Goal: Task Accomplishment & Management: Use online tool/utility

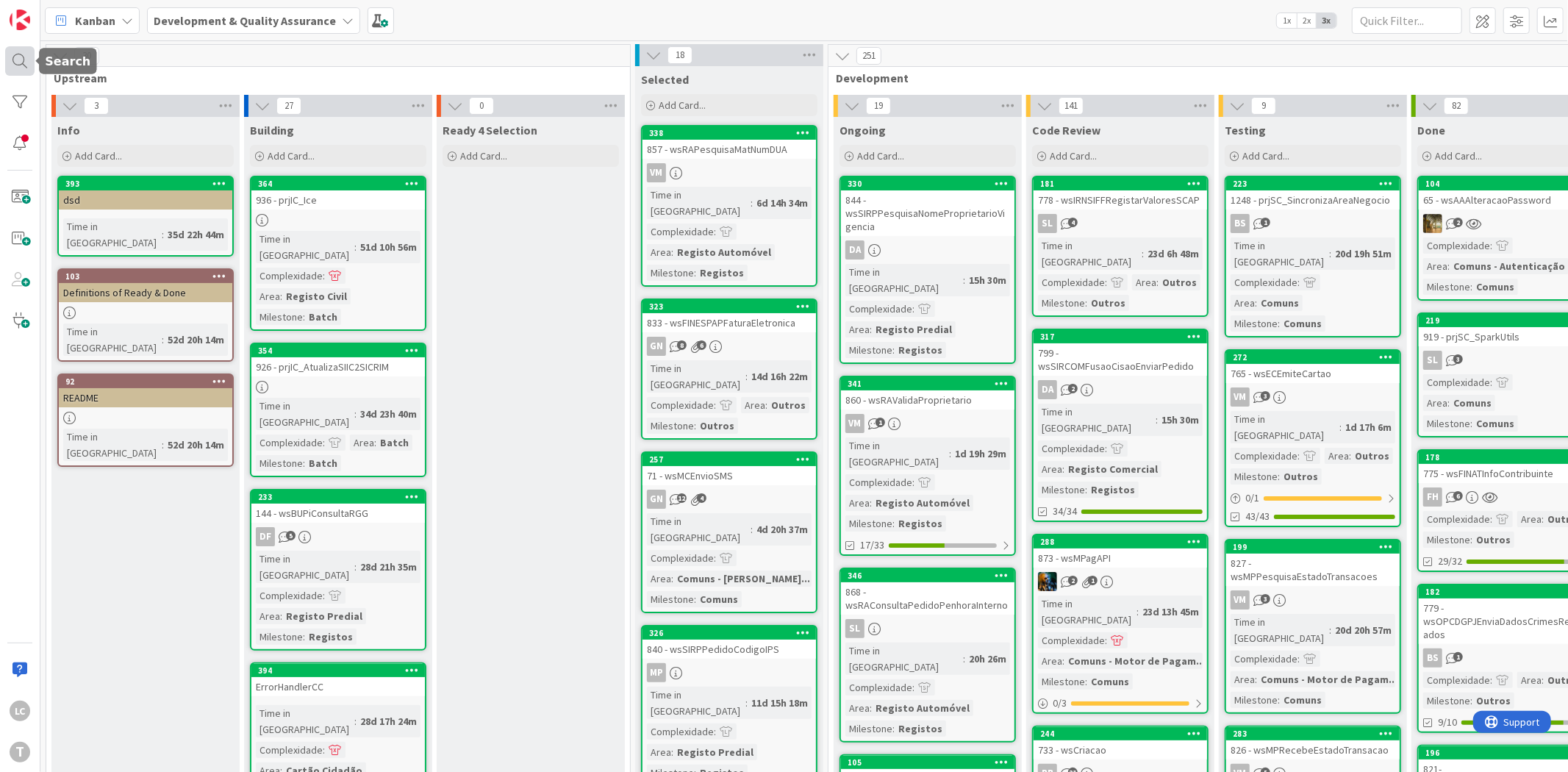
click at [24, 49] on div at bounding box center [19, 60] width 29 height 29
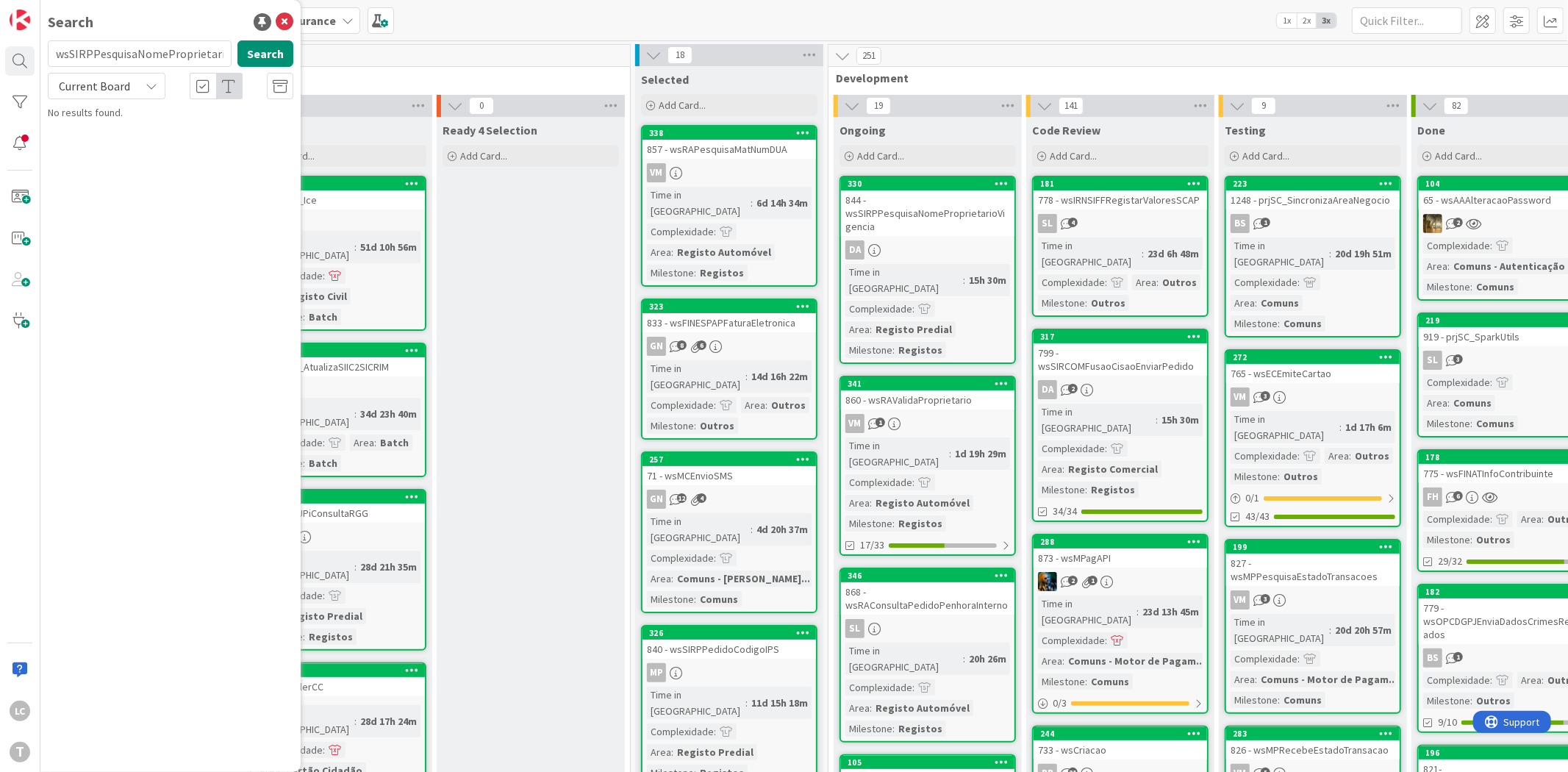
scroll to position [0, 40]
type input "wsSIRPPesquisaNomeProprietarioVigencia"
click at [217, 124] on p "844 - wsSIRPPesquisaNomeProprietarioVigencia" at bounding box center [180, 137] width 225 height 31
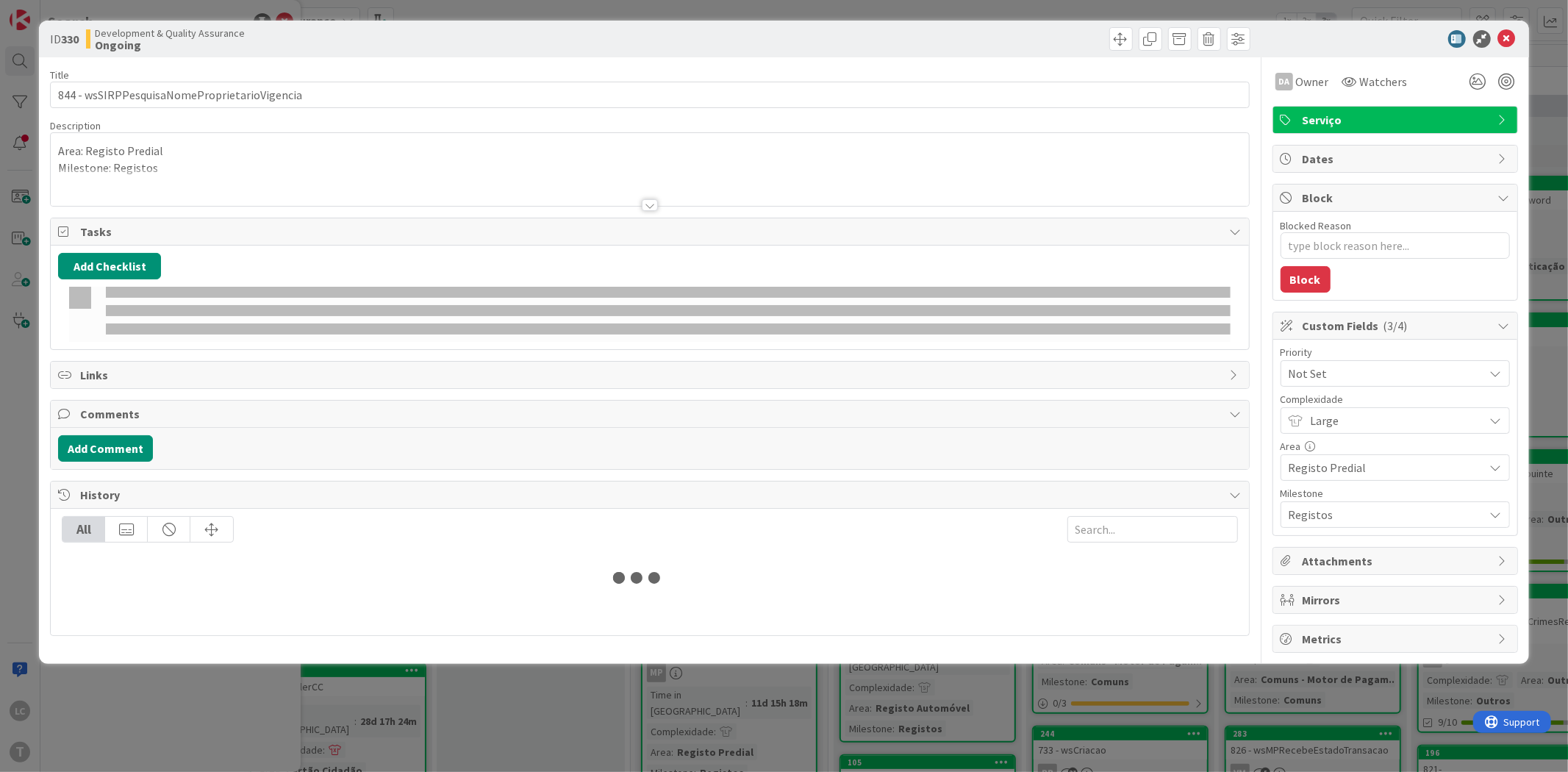
type textarea "x"
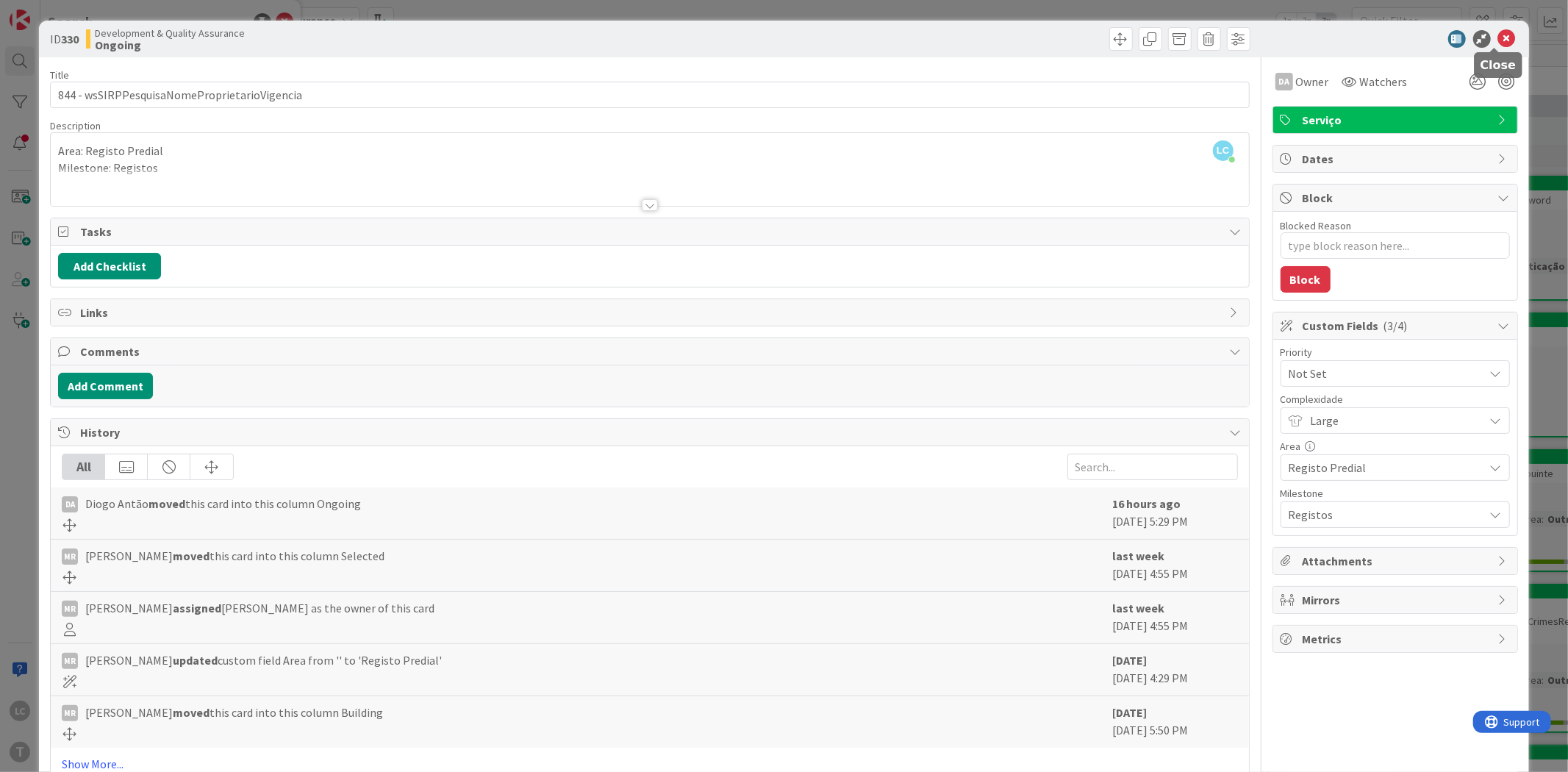
click at [1498, 33] on icon at bounding box center [1507, 39] width 18 height 18
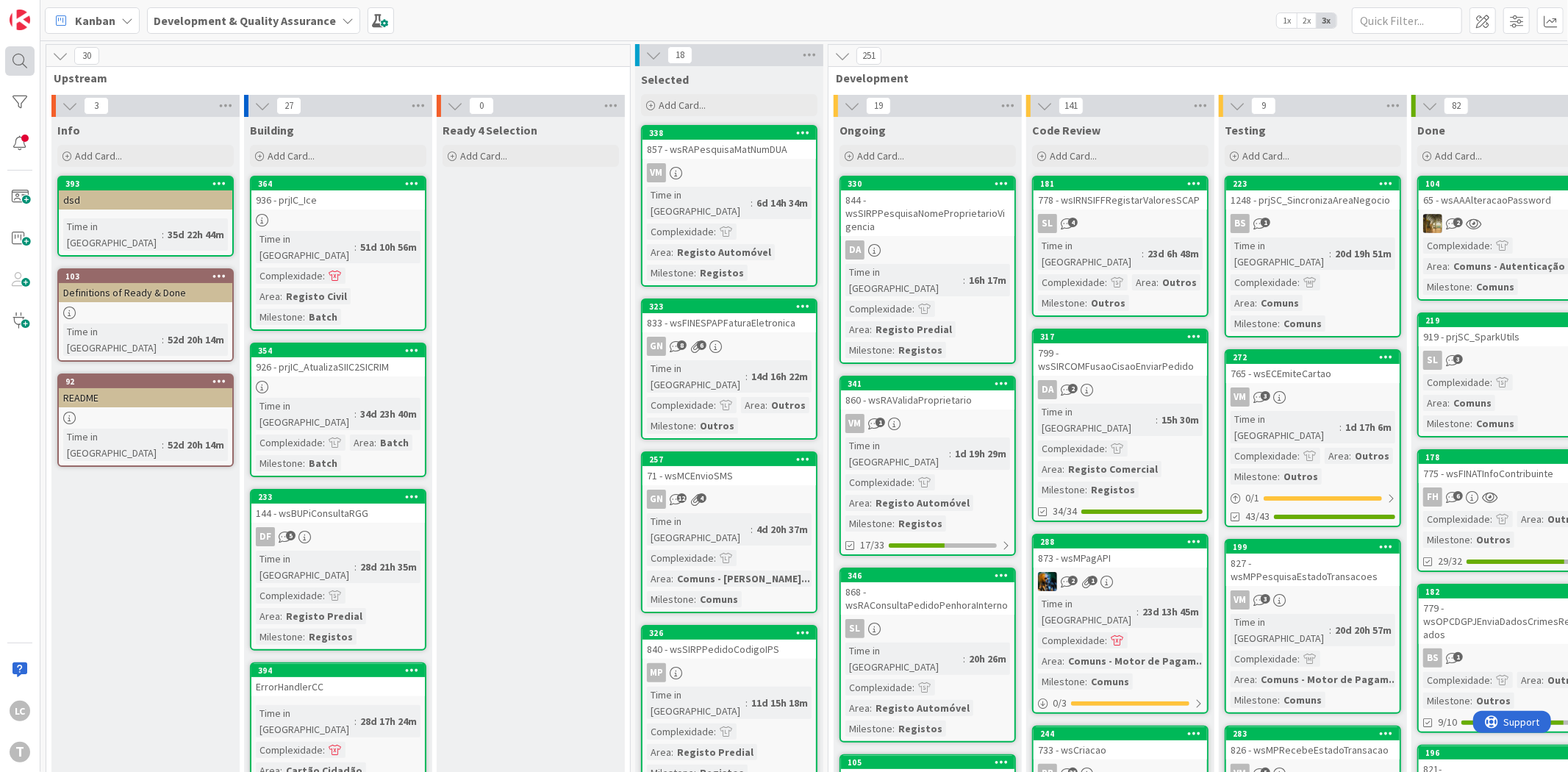
drag, startPoint x: 38, startPoint y: 60, endPoint x: 27, endPoint y: 60, distance: 11.0
click at [35, 60] on div "LC T" at bounding box center [20, 386] width 40 height 772
click at [23, 60] on div at bounding box center [19, 60] width 29 height 29
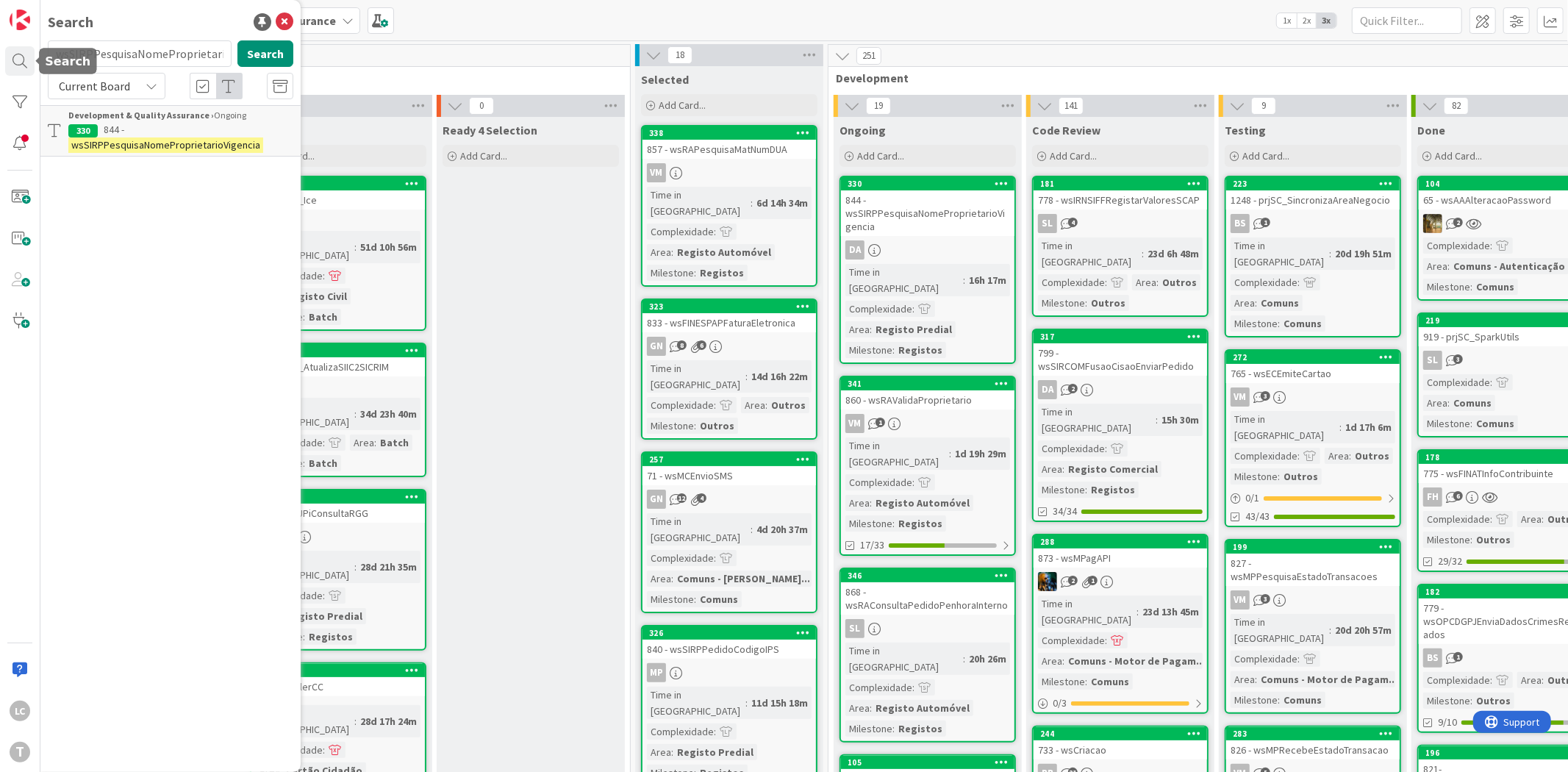
scroll to position [0, 41]
click at [114, 59] on input "wsSIRPPesquisaNomeProprietarioVigencia" at bounding box center [140, 53] width 184 height 27
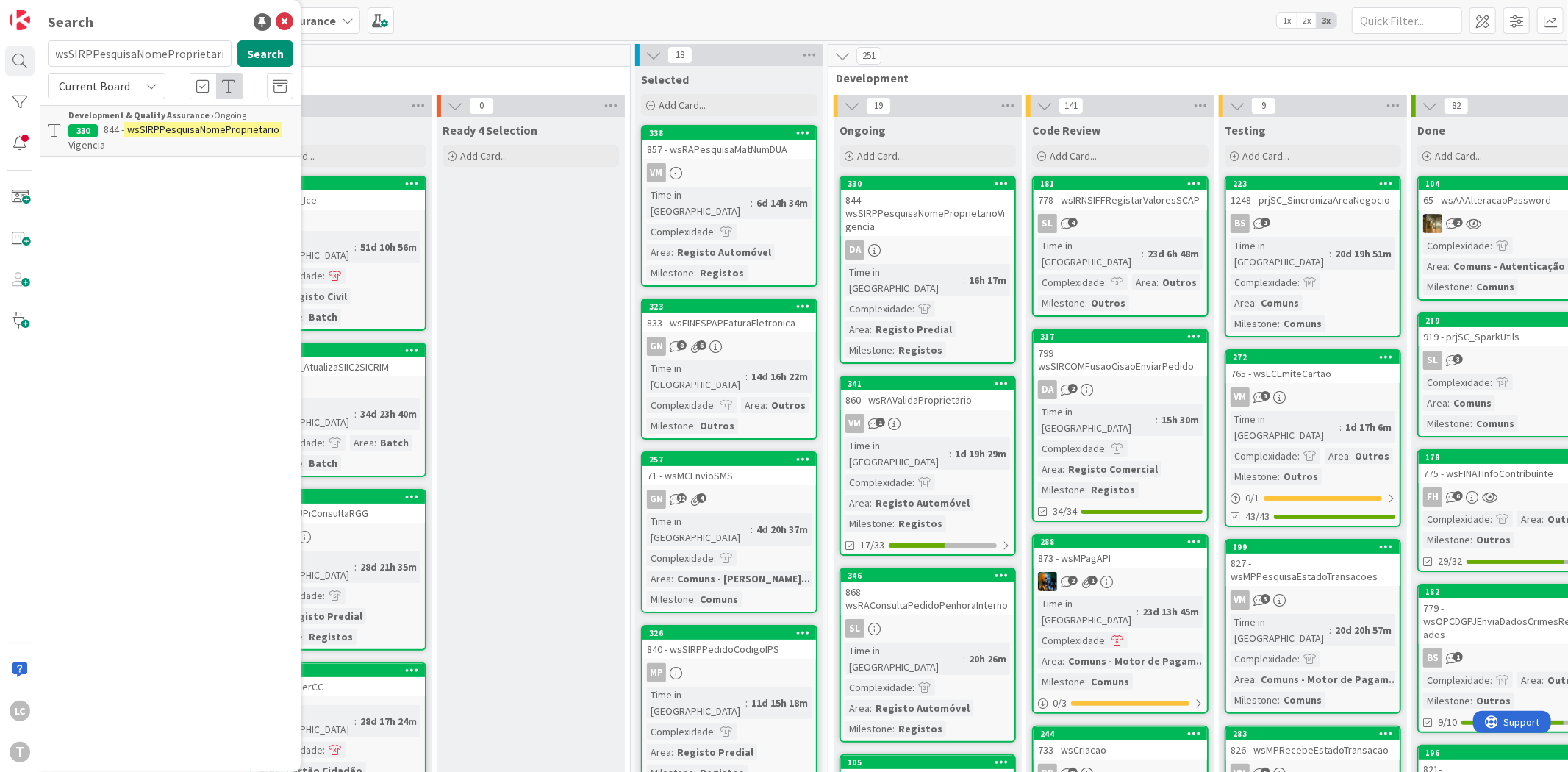
type input "wsSIRPPesquisaNomeProprietario"
click at [204, 131] on mark "wsSIRPPesquisaNomeProprietario" at bounding box center [203, 129] width 158 height 15
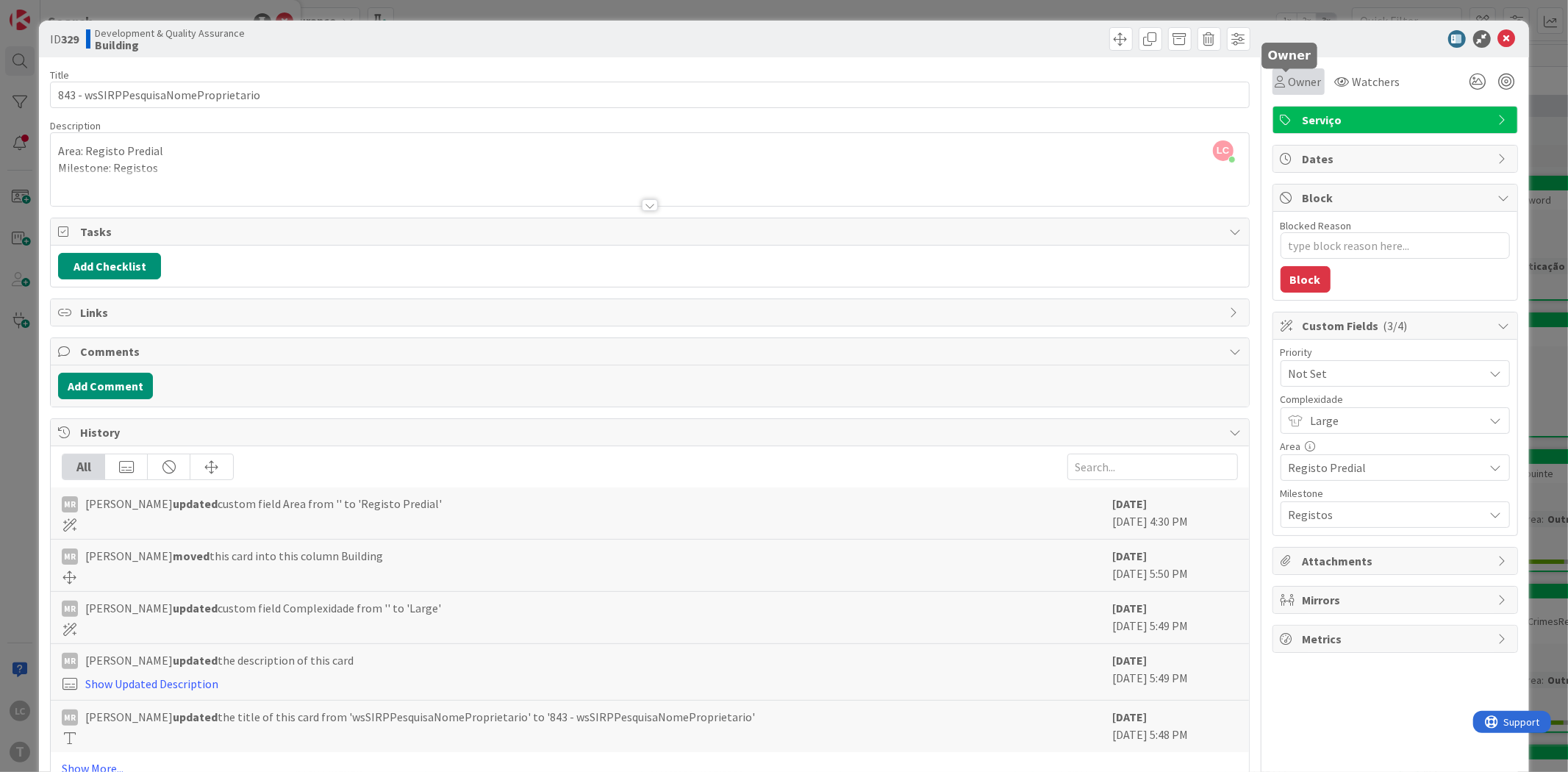
click at [1301, 75] on span "Owner" at bounding box center [1305, 82] width 33 height 18
type textarea "x"
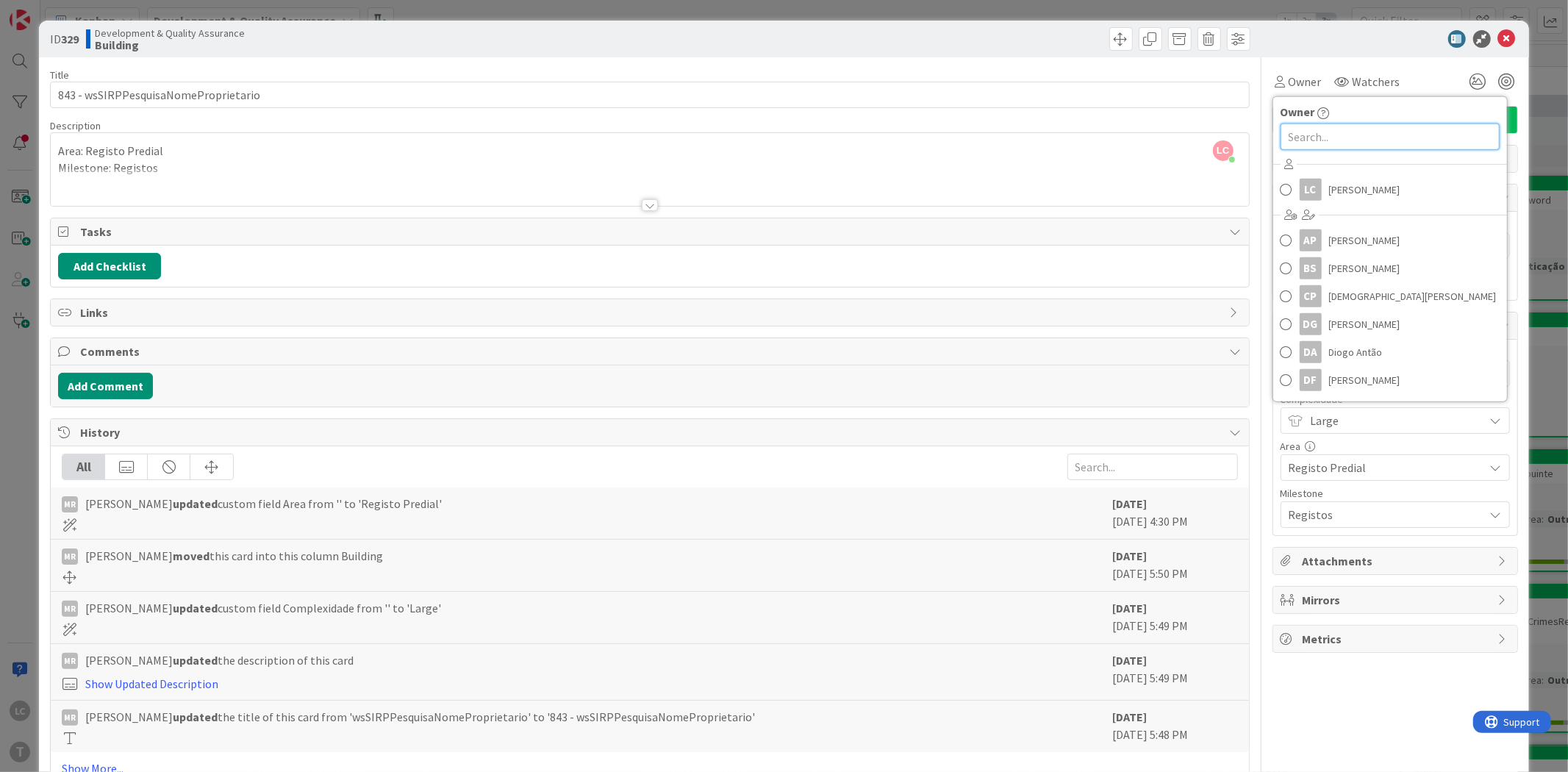
click at [1328, 138] on input "text" at bounding box center [1389, 137] width 219 height 27
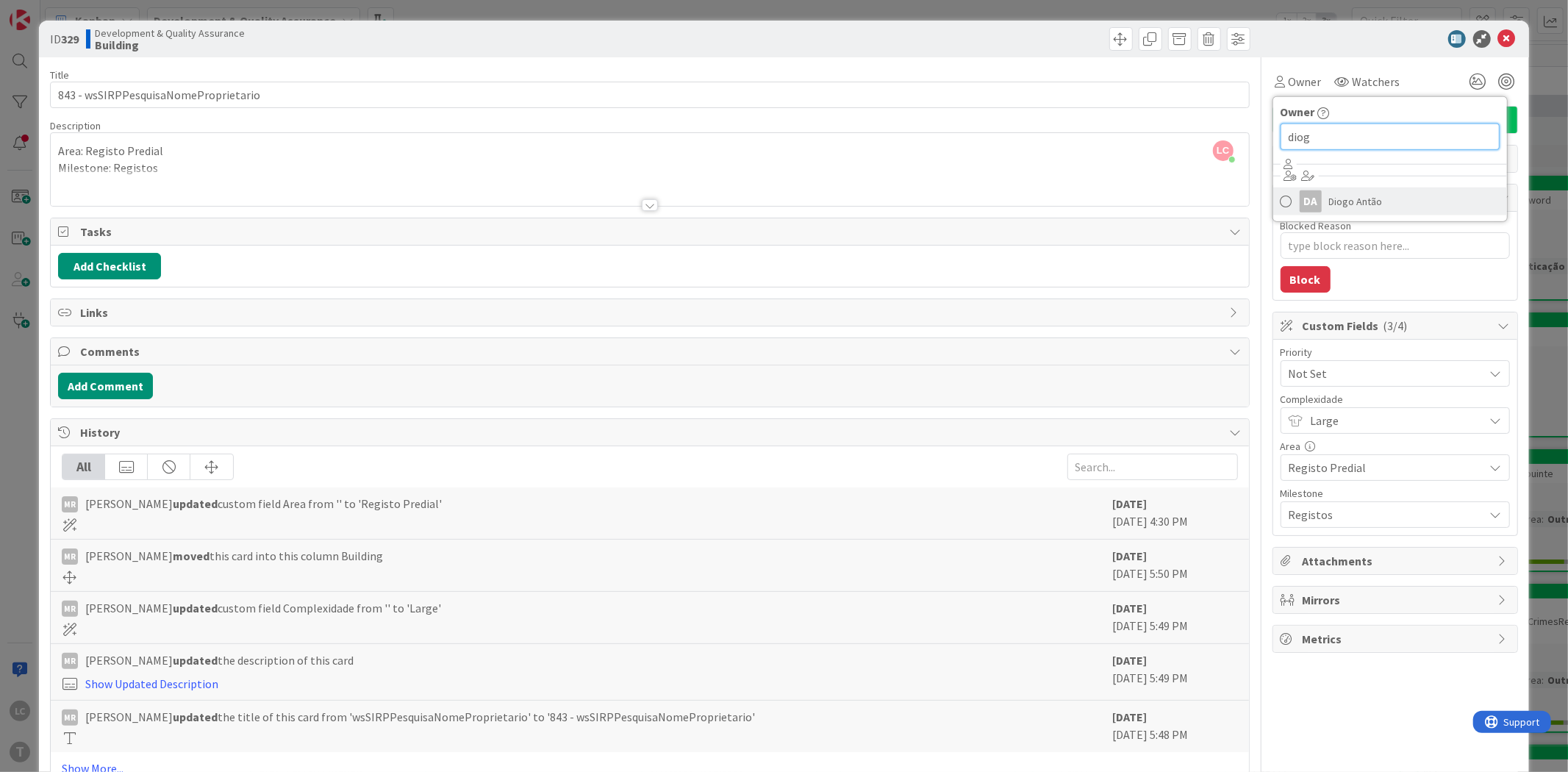
type input "diog"
click at [1280, 199] on span at bounding box center [1286, 202] width 12 height 22
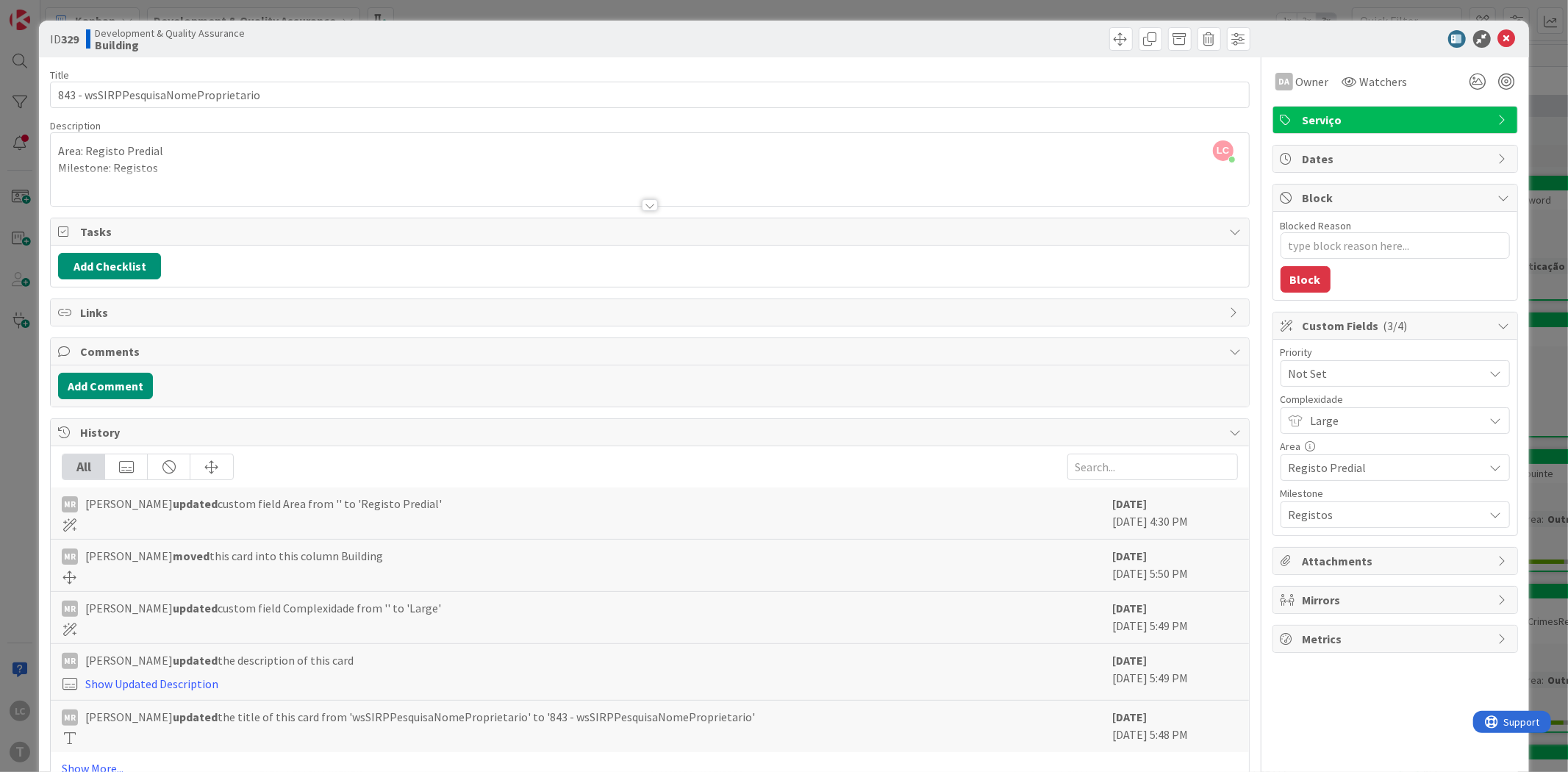
type textarea "x"
click at [1498, 40] on icon at bounding box center [1507, 39] width 18 height 18
